Goal: Navigation & Orientation: Find specific page/section

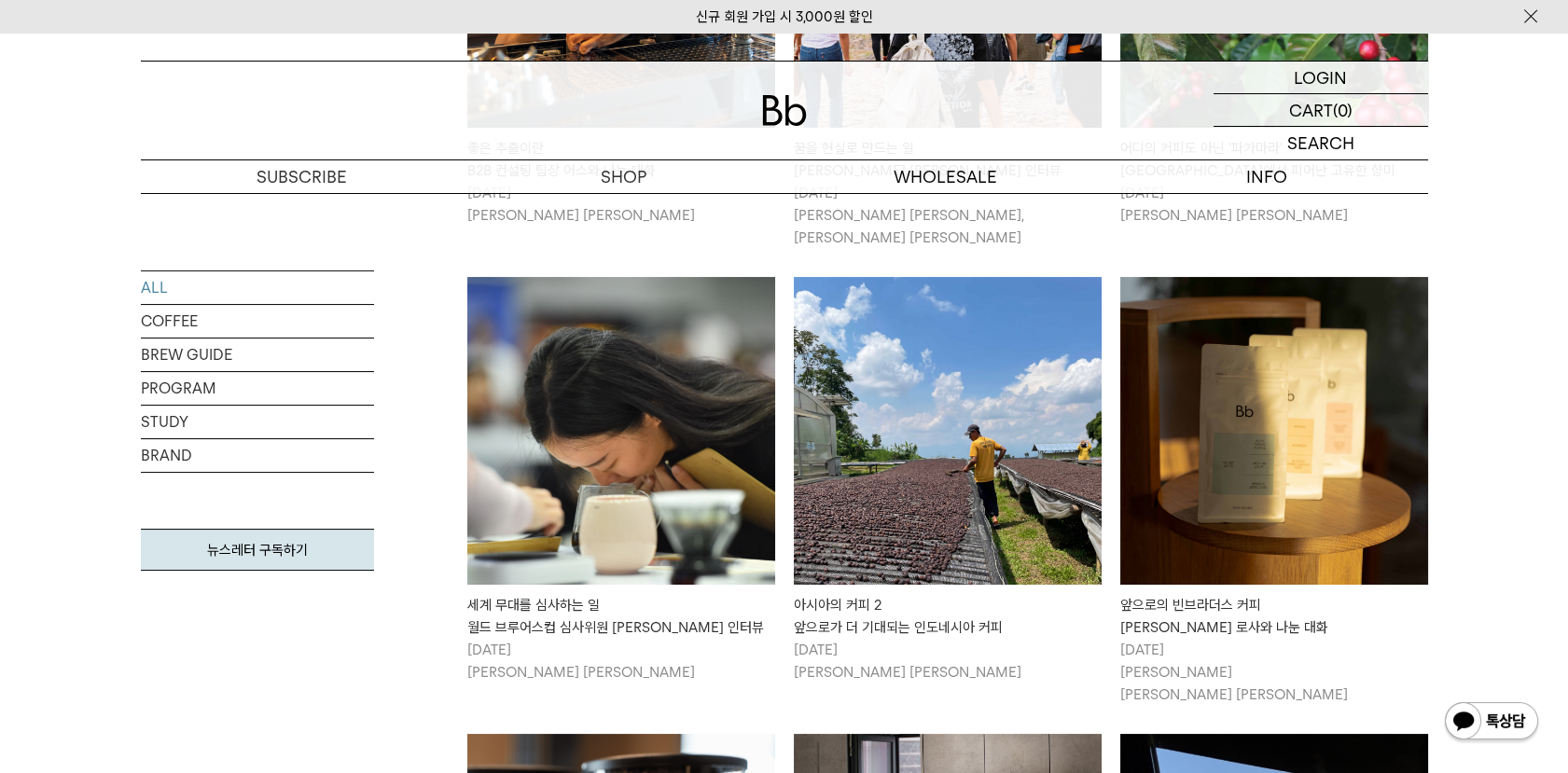
scroll to position [828, 0]
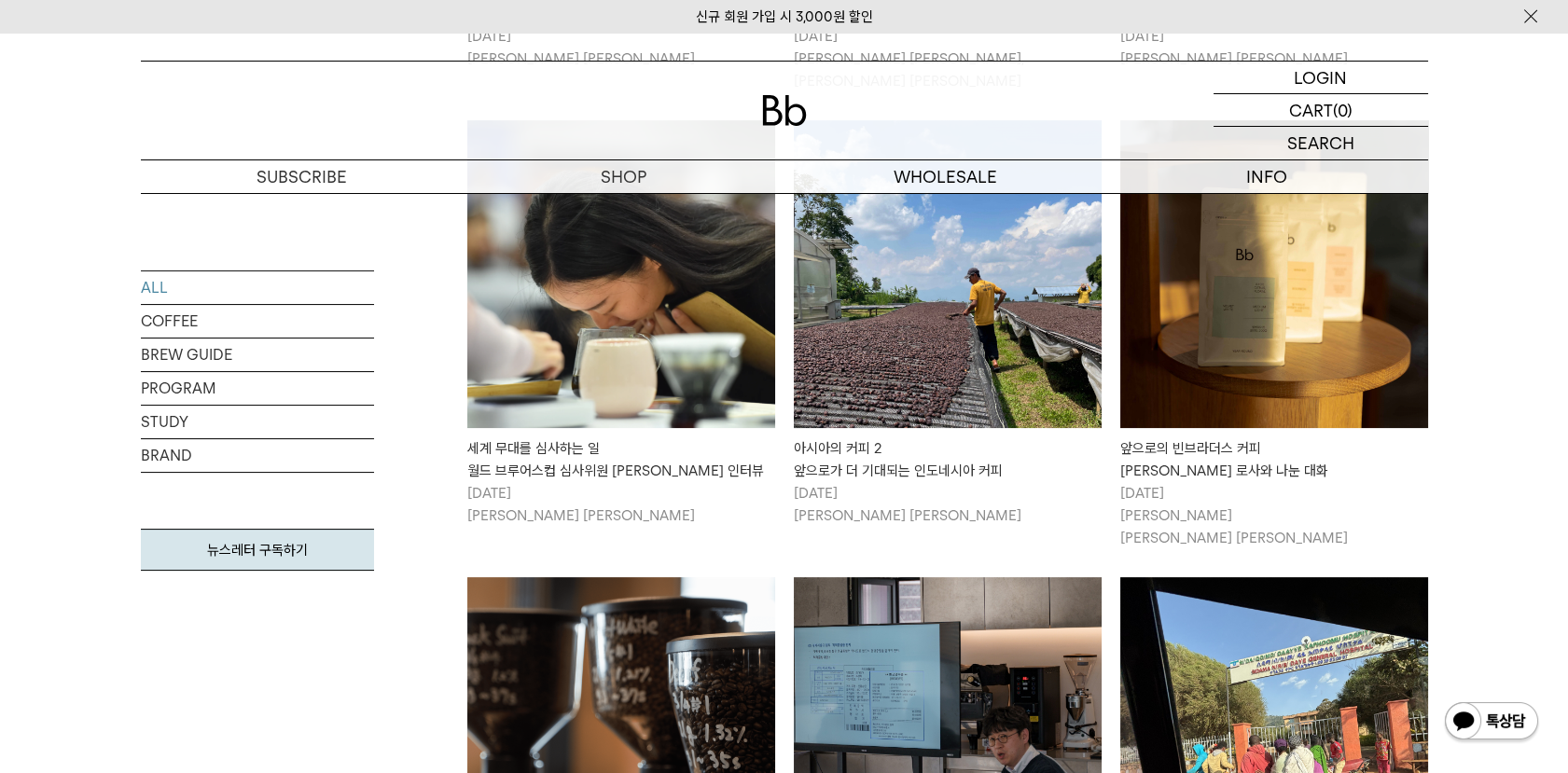
drag, startPoint x: 0, startPoint y: 495, endPoint x: 354, endPoint y: 282, distance: 413.1
